Goal: Task Accomplishment & Management: Complete application form

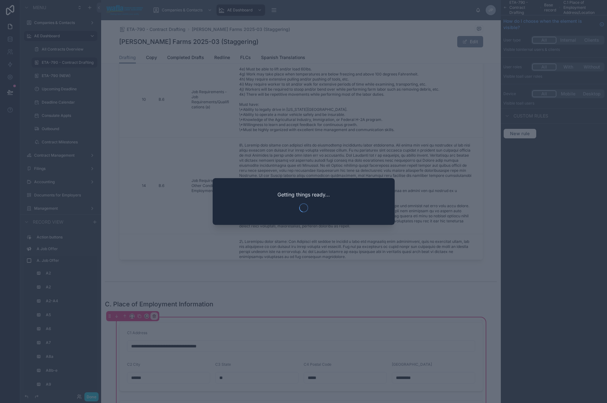
scroll to position [1719, 0]
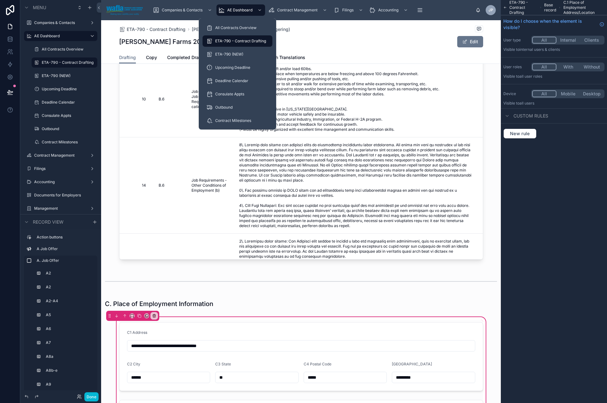
click at [244, 39] on span "ETA-790 - Contract Drafting" at bounding box center [240, 41] width 51 height 5
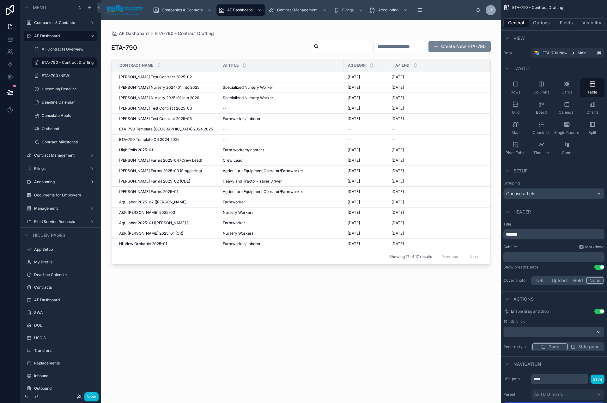
click at [452, 47] on button "Create New ETA-790" at bounding box center [459, 46] width 62 height 11
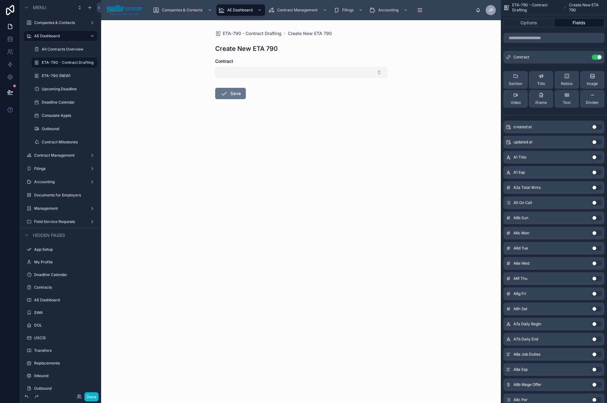
click at [282, 75] on button "Select Button" at bounding box center [301, 72] width 172 height 11
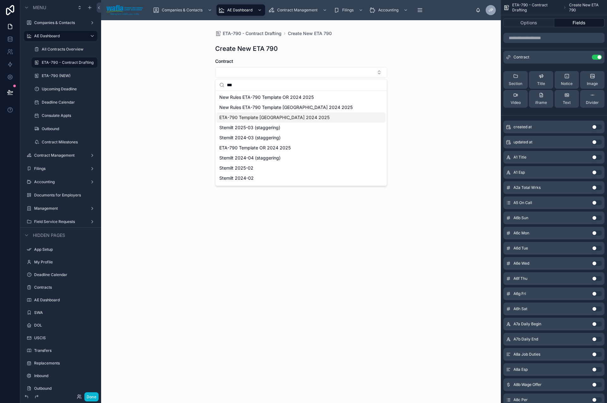
type input "***"
click at [284, 114] on span "ETA-790 Template [GEOGRAPHIC_DATA] 2024 2025" at bounding box center [274, 117] width 110 height 6
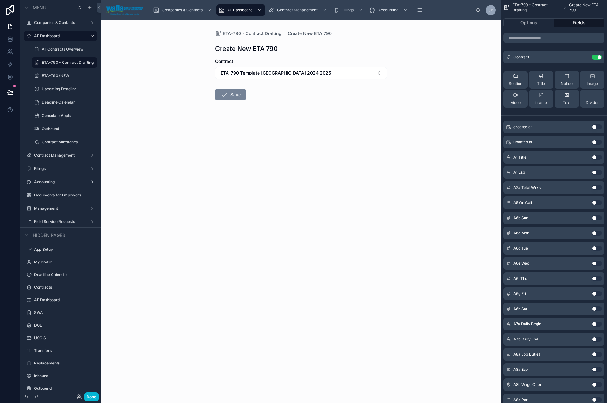
click at [242, 94] on button "Save" at bounding box center [230, 94] width 31 height 11
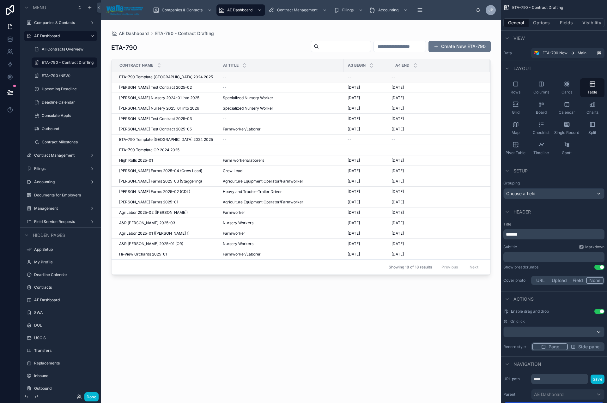
click at [197, 77] on div "ETA-790 Template [GEOGRAPHIC_DATA] 2024 2025 ETA-790 Template [GEOGRAPHIC_DATA]…" at bounding box center [167, 77] width 96 height 5
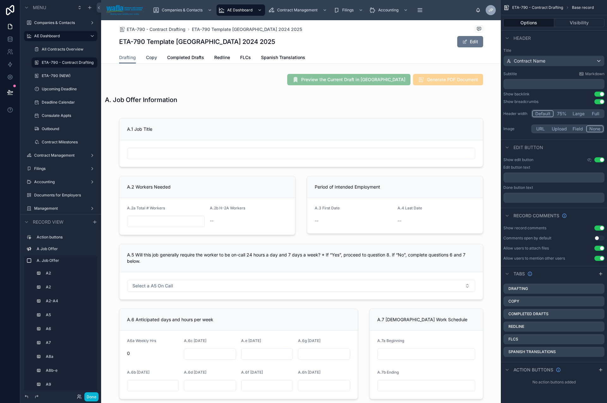
click at [152, 58] on span "Copy" at bounding box center [151, 57] width 11 height 6
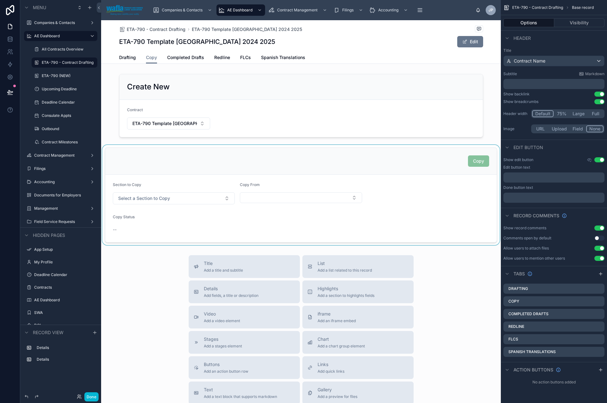
click at [154, 196] on div at bounding box center [300, 195] width 399 height 100
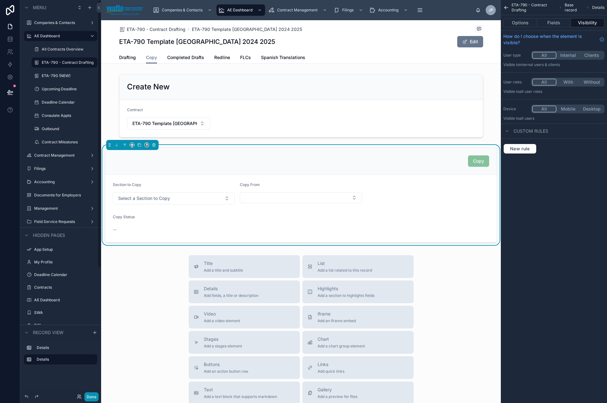
click at [94, 223] on button "Done" at bounding box center [91, 396] width 14 height 9
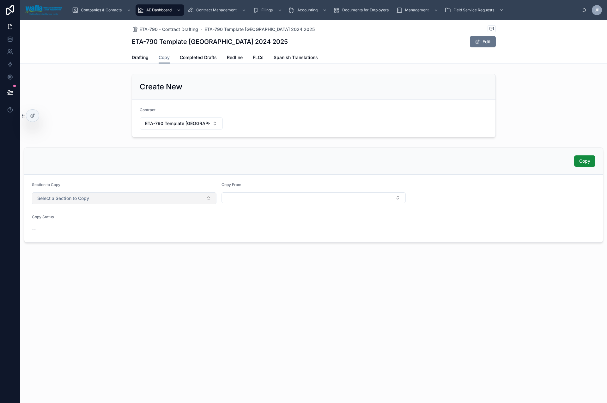
click at [108, 197] on button "Select a Section to Copy" at bounding box center [124, 198] width 184 height 12
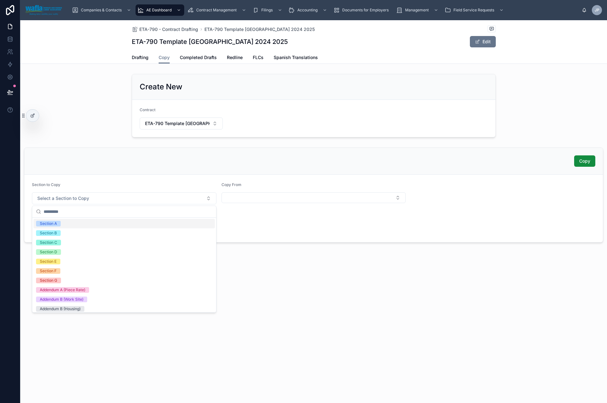
click at [89, 223] on div "Section A" at bounding box center [123, 223] width 181 height 9
click at [88, 223] on div "Section B" at bounding box center [123, 232] width 181 height 9
click at [88, 223] on div "Section C" at bounding box center [123, 242] width 181 height 9
click at [87, 223] on div "Section D" at bounding box center [123, 251] width 181 height 9
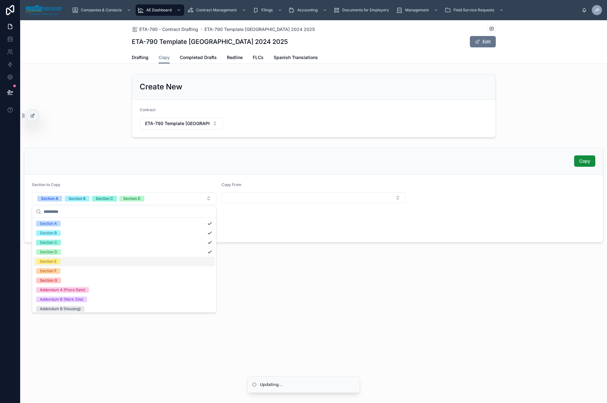
click at [86, 223] on div "Section E" at bounding box center [123, 261] width 181 height 9
click at [86, 223] on div "Section F" at bounding box center [123, 270] width 181 height 9
click at [85, 223] on div "Section G" at bounding box center [123, 280] width 181 height 9
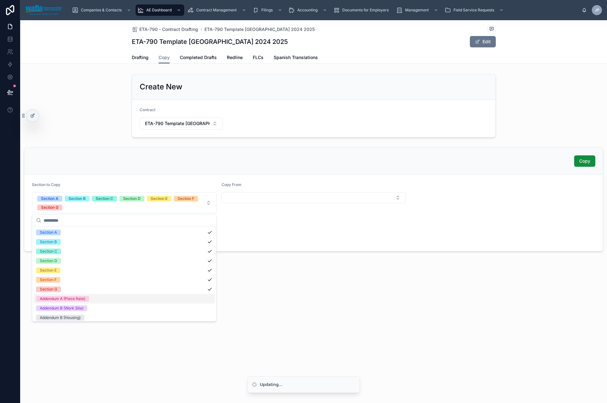
click at [105, 223] on div "Addendum A (Piece Rate)" at bounding box center [123, 298] width 181 height 9
click at [105, 223] on div "Addendum B (Work Site)" at bounding box center [123, 307] width 181 height 9
click at [104, 223] on div "Addendum B (Housing)" at bounding box center [123, 317] width 181 height 9
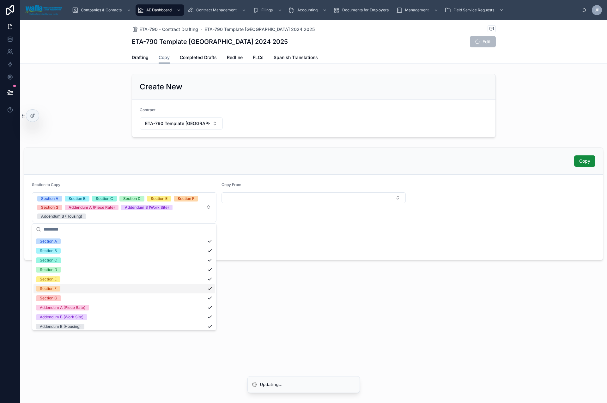
scroll to position [21, 0]
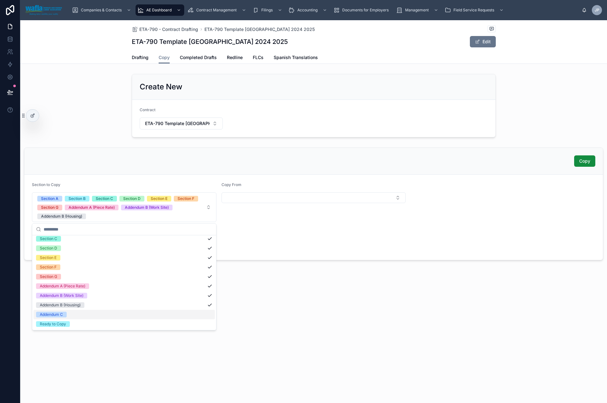
click at [100, 223] on div "Addendum C" at bounding box center [123, 314] width 181 height 9
click at [235, 194] on button "Select Button" at bounding box center [313, 197] width 184 height 11
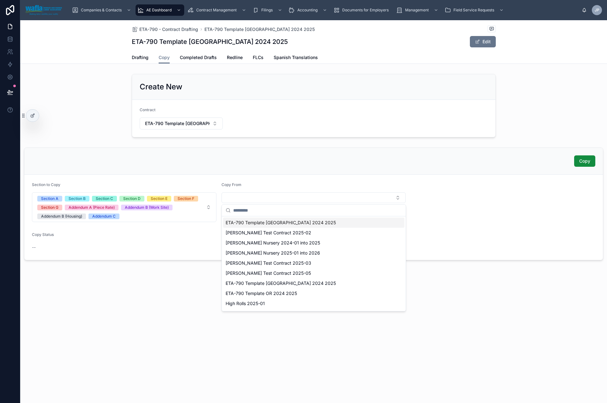
click at [244, 223] on span "ETA-790 Template [GEOGRAPHIC_DATA] 2024 2025" at bounding box center [280, 222] width 110 height 6
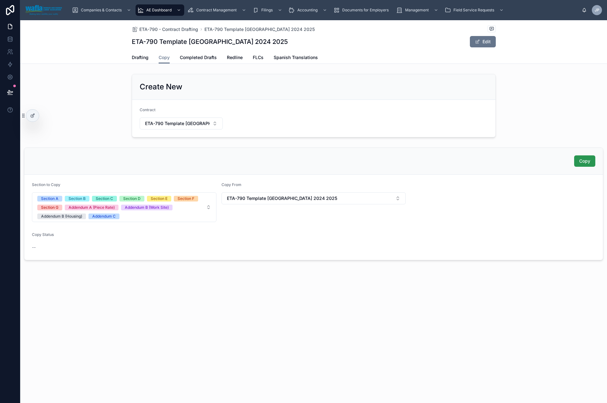
click at [482, 159] on span "Copy" at bounding box center [584, 161] width 11 height 6
click at [137, 56] on span "Drafting" at bounding box center [140, 57] width 17 height 6
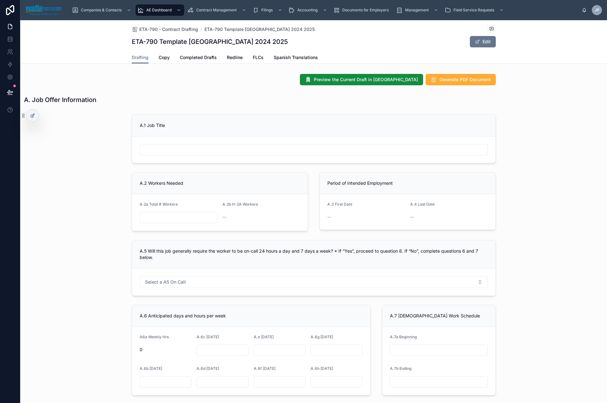
click at [181, 152] on input "text" at bounding box center [313, 149] width 347 height 9
type input "**********"
click at [186, 28] on span "ETA-790 - Contract Drafting" at bounding box center [168, 29] width 59 height 6
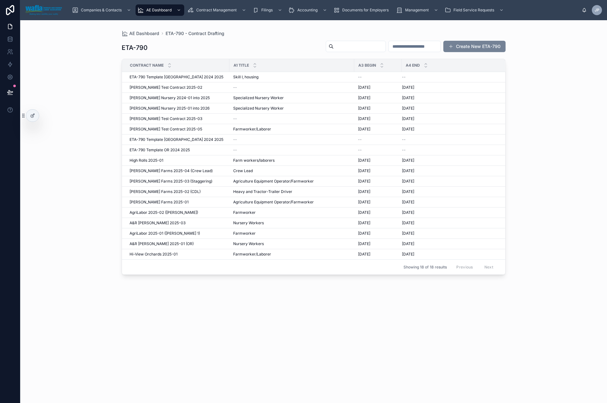
click at [476, 49] on button "Create New ETA-790" at bounding box center [474, 46] width 62 height 11
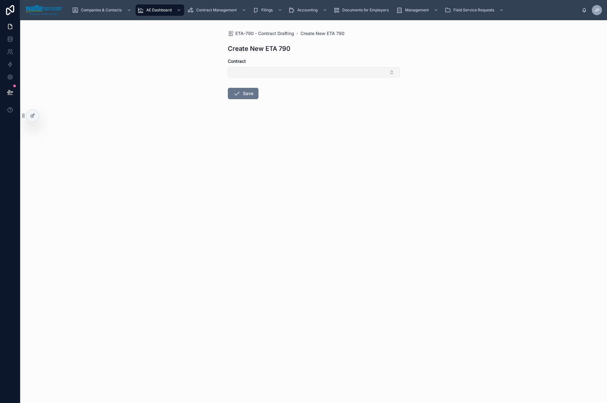
click at [367, 72] on button "Select Button" at bounding box center [314, 72] width 172 height 11
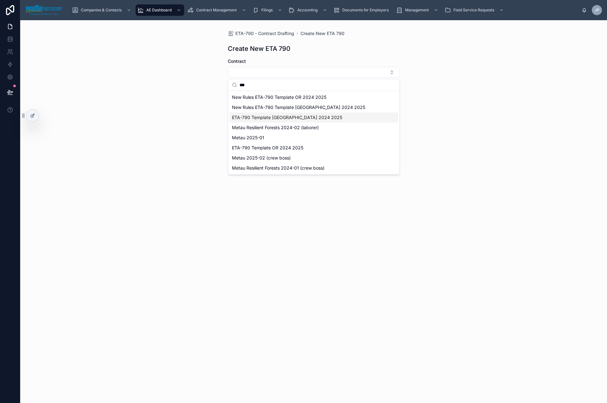
type input "***"
click at [348, 117] on div "ETA-790 Template [GEOGRAPHIC_DATA] 2024 2025" at bounding box center [313, 117] width 169 height 10
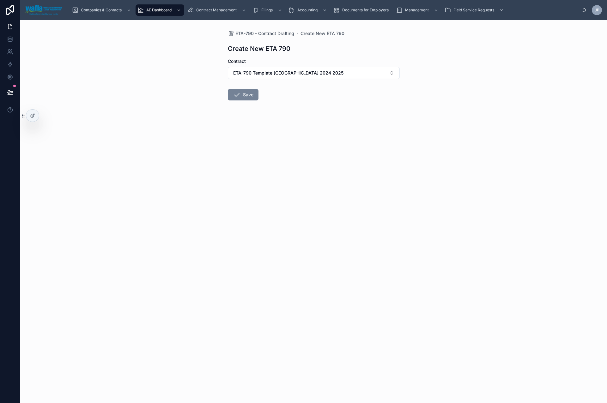
click at [242, 91] on button "Save" at bounding box center [243, 94] width 31 height 11
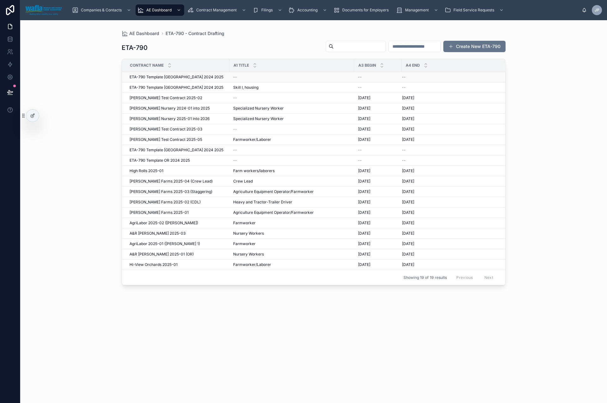
click at [243, 78] on div "--" at bounding box center [291, 77] width 117 height 5
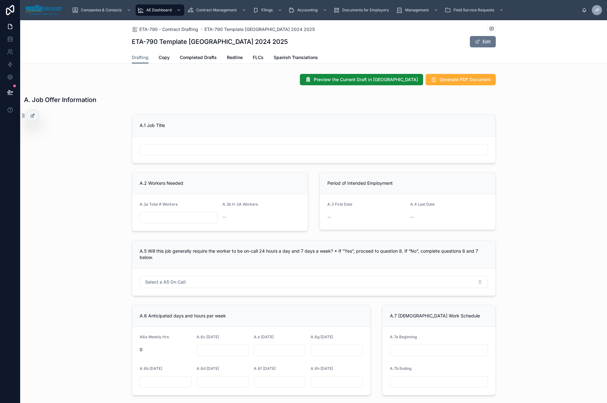
click at [417, 152] on input "text" at bounding box center [313, 149] width 347 height 9
type input "**********"
click at [164, 57] on span "Copy" at bounding box center [163, 57] width 11 height 6
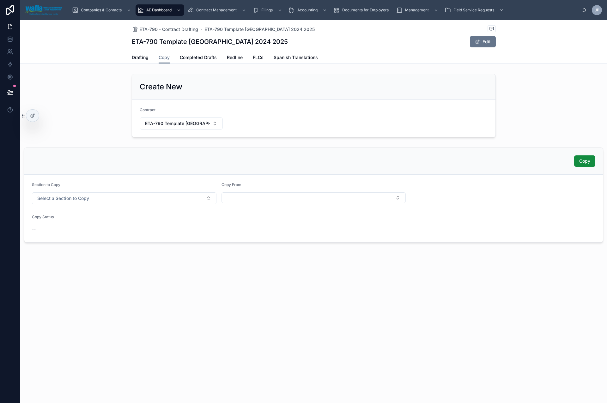
click at [116, 191] on div "Section to Copy Select a Section to Copy" at bounding box center [124, 193] width 184 height 22
click at [115, 198] on button "Select a Section to Copy" at bounding box center [124, 198] width 184 height 12
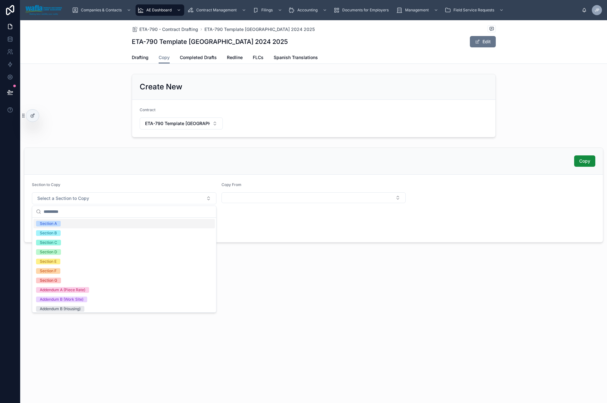
click at [129, 223] on div "Section A" at bounding box center [123, 223] width 181 height 9
click at [129, 223] on div "Section B" at bounding box center [123, 232] width 181 height 9
click at [128, 223] on div "Section C" at bounding box center [123, 242] width 181 height 9
click at [127, 223] on div "Section D" at bounding box center [123, 251] width 181 height 9
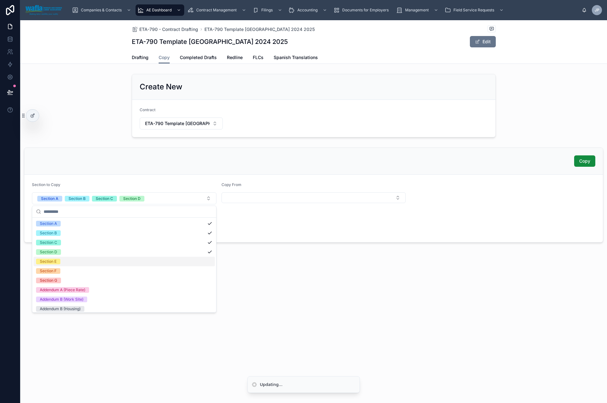
click at [126, 223] on div "Section E" at bounding box center [123, 261] width 181 height 9
click at [125, 223] on div "Section F" at bounding box center [123, 270] width 181 height 9
click at [125, 223] on div "Section G" at bounding box center [123, 280] width 181 height 9
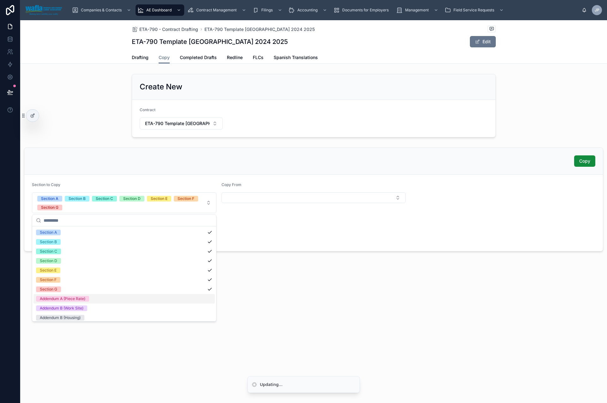
click at [123, 223] on div "Addendum A (Piece Rate)" at bounding box center [123, 298] width 181 height 9
click at [123, 223] on div "Addendum B (Work Site)" at bounding box center [123, 307] width 181 height 9
click at [122, 223] on div "Addendum B (Housing)" at bounding box center [123, 317] width 181 height 9
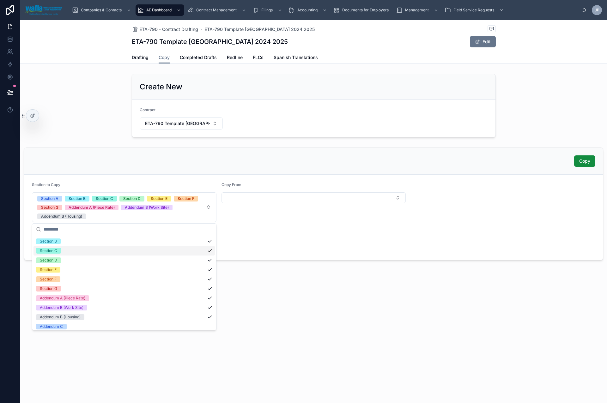
scroll to position [21, 0]
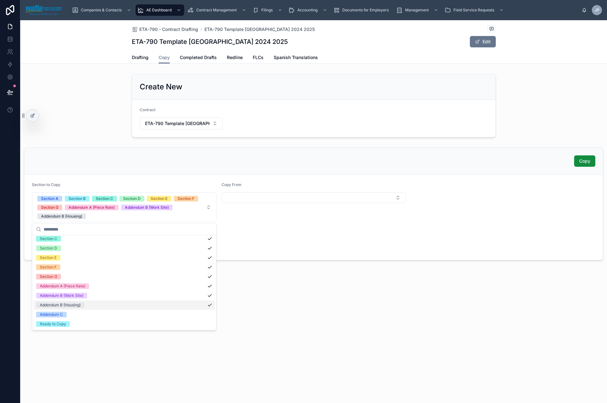
click at [157, 223] on div "Addendum B (Housing)" at bounding box center [123, 304] width 181 height 9
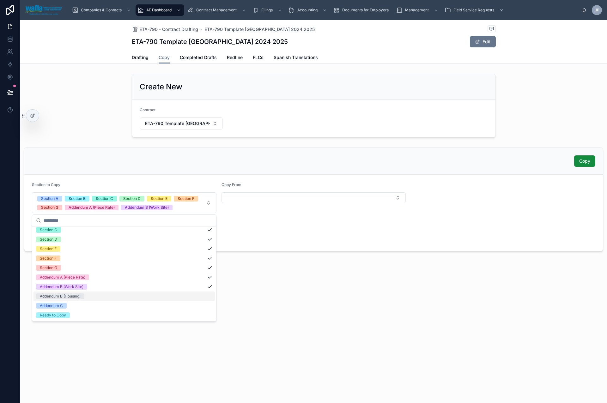
click at [157, 223] on div "Addendum B (Housing)" at bounding box center [123, 295] width 181 height 9
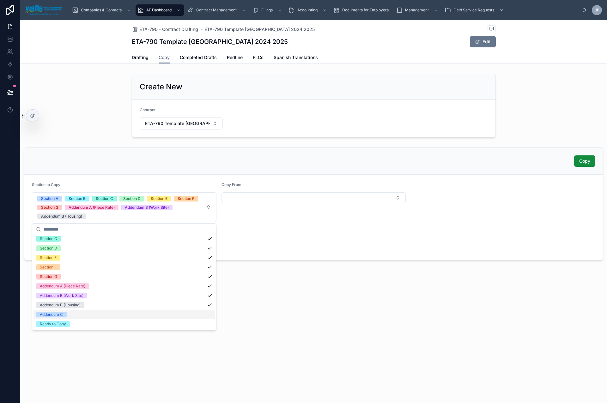
click at [155, 223] on div "Addendum C" at bounding box center [123, 314] width 181 height 9
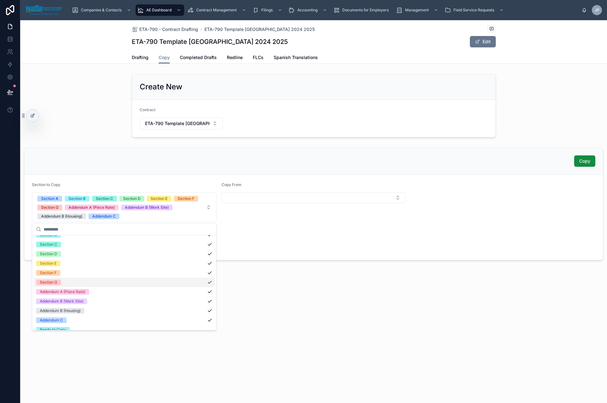
scroll to position [0, 0]
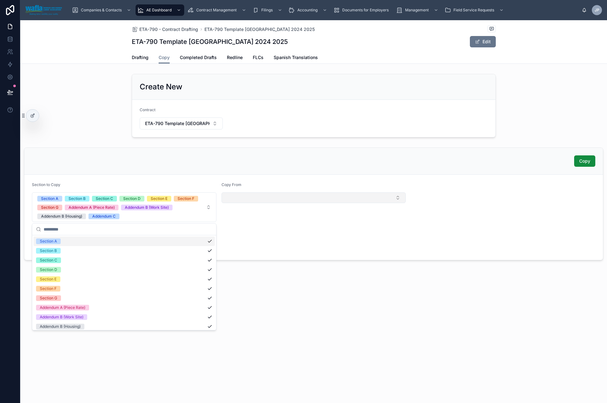
click at [240, 196] on button "Select Button" at bounding box center [313, 197] width 184 height 11
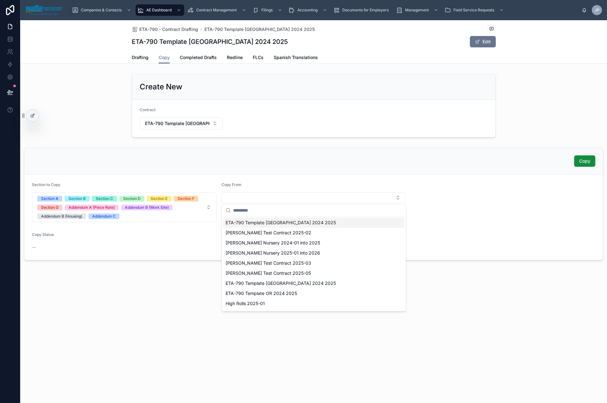
click at [248, 223] on span "ETA-790 Template [GEOGRAPHIC_DATA] 2024 2025" at bounding box center [280, 222] width 110 height 6
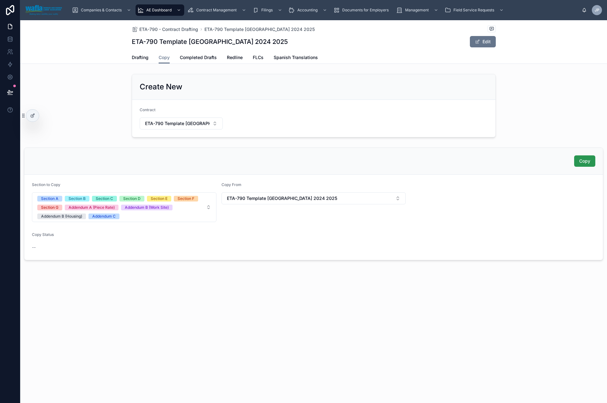
click at [482, 160] on span "Copy" at bounding box center [584, 161] width 11 height 6
click at [482, 161] on span "Copy" at bounding box center [584, 161] width 11 height 6
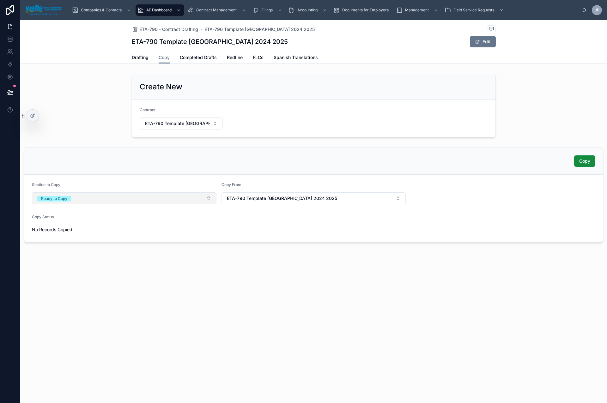
click at [181, 200] on button "Ready to Copy" at bounding box center [124, 198] width 184 height 12
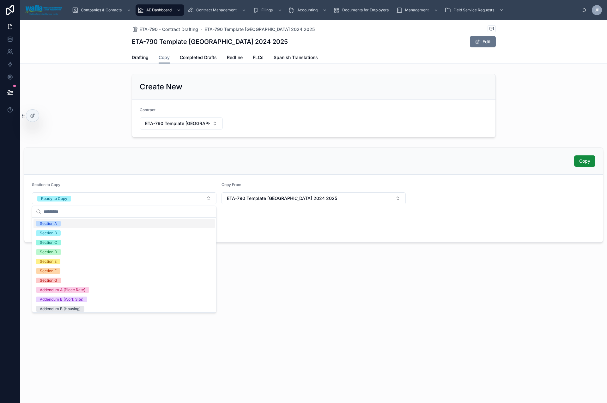
click at [166, 223] on div "Section A" at bounding box center [123, 223] width 181 height 9
click at [164, 223] on div "Section B" at bounding box center [123, 232] width 181 height 9
click at [162, 223] on div "Section C" at bounding box center [123, 242] width 181 height 9
click at [161, 223] on div "Section D" at bounding box center [123, 251] width 181 height 9
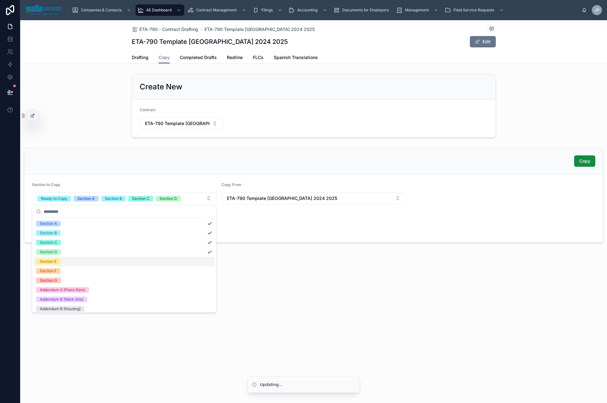
click at [160, 223] on div "Section E" at bounding box center [123, 261] width 181 height 9
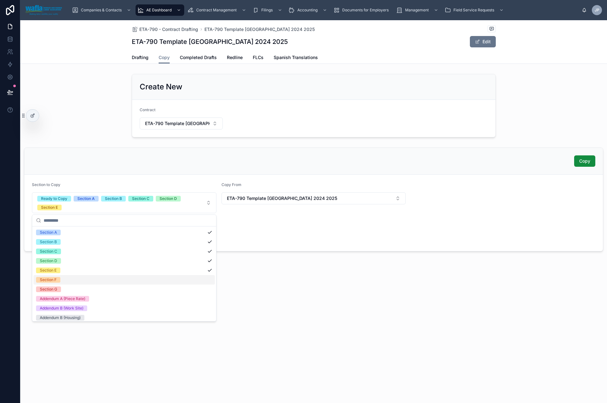
click at [159, 223] on div "Section F" at bounding box center [123, 279] width 181 height 9
click at [158, 223] on div "Section G" at bounding box center [123, 288] width 181 height 9
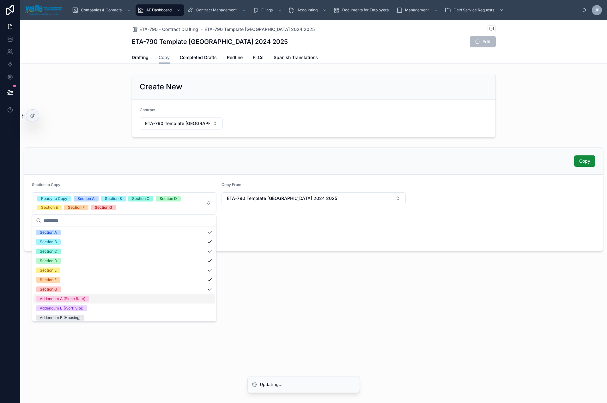
click at [157, 223] on div "Addendum A (Piece Rate)" at bounding box center [123, 298] width 181 height 9
click at [157, 223] on div "Addendum B (Work Site)" at bounding box center [123, 307] width 181 height 9
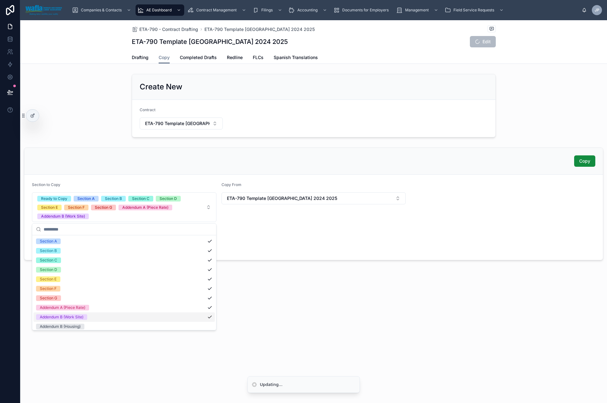
click at [156, 223] on div "Addendum B (Work Site)" at bounding box center [123, 316] width 181 height 9
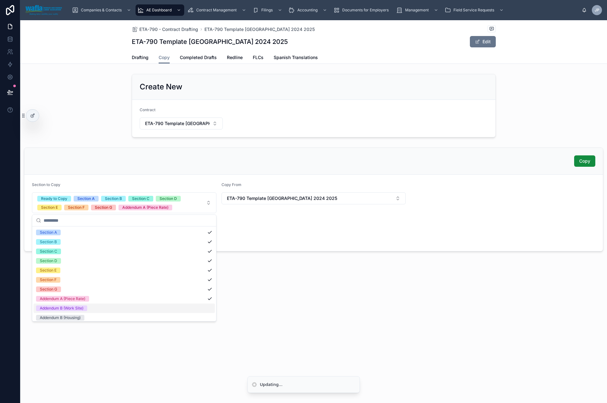
click at [156, 223] on div "Addendum B (Work Site)" at bounding box center [123, 307] width 181 height 9
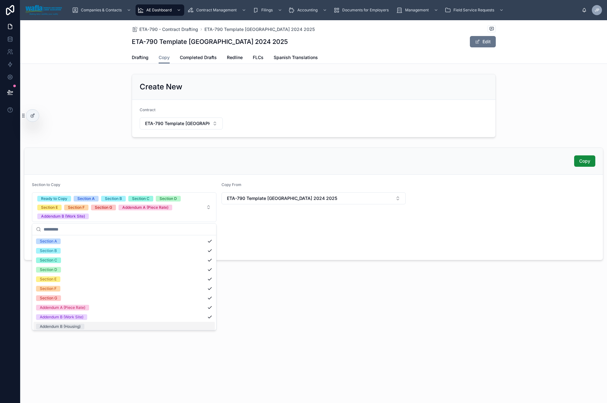
click at [155, 223] on div "Addendum B (Housing)" at bounding box center [123, 326] width 181 height 9
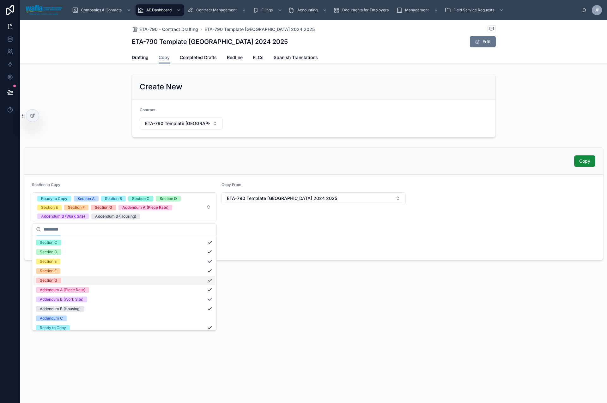
scroll to position [21, 0]
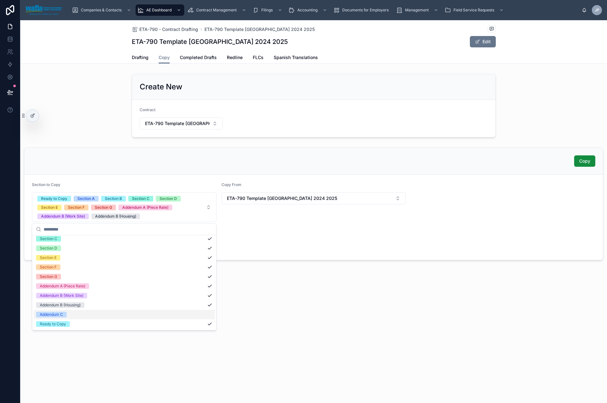
click at [186, 223] on div "Addendum C" at bounding box center [123, 314] width 181 height 9
click at [185, 223] on div "Ready to Copy" at bounding box center [123, 323] width 181 height 9
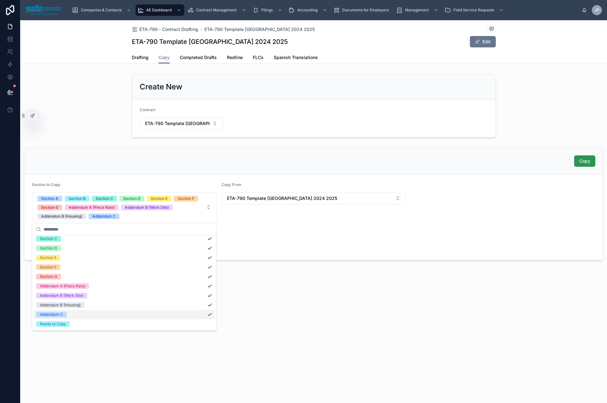
click at [482, 163] on span "Copy" at bounding box center [584, 161] width 11 height 6
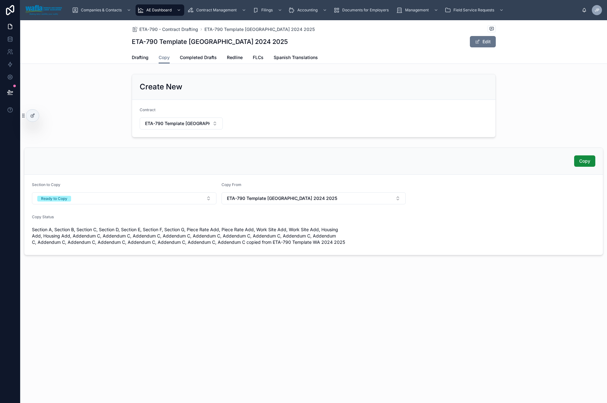
click at [482, 223] on div "ETA-790 - Contract Drafting ETA-790 Template [GEOGRAPHIC_DATA] 2024 2025 ETA-79…" at bounding box center [313, 211] width 586 height 383
click at [144, 61] on link "Drafting" at bounding box center [140, 58] width 17 height 13
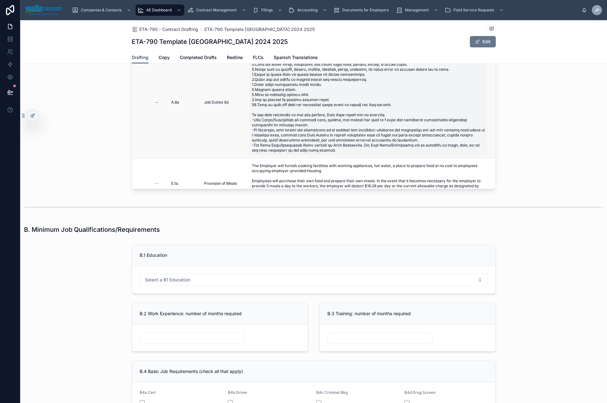
type input "**********"
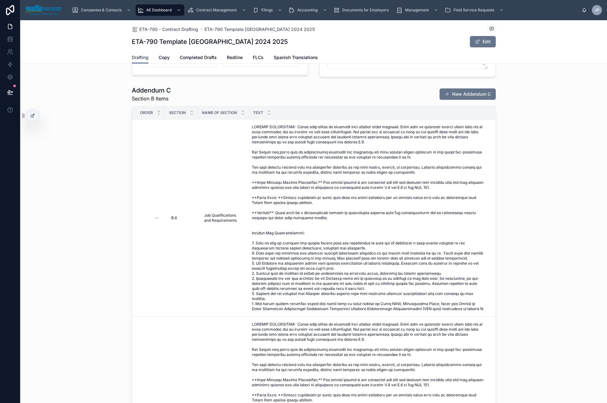
scroll to position [1453, 0]
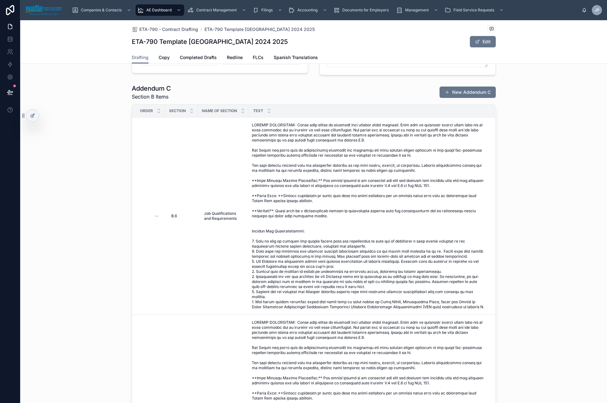
click at [482, 45] on div "ETA-790 - Contract Drafting ETA-790 Template [GEOGRAPHIC_DATA] 2024 2025 ETA-79…" at bounding box center [313, 42] width 586 height 44
